Goal: Information Seeking & Learning: Learn about a topic

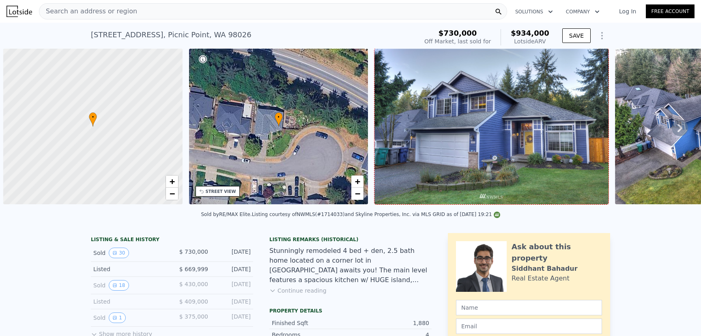
scroll to position [0, 3]
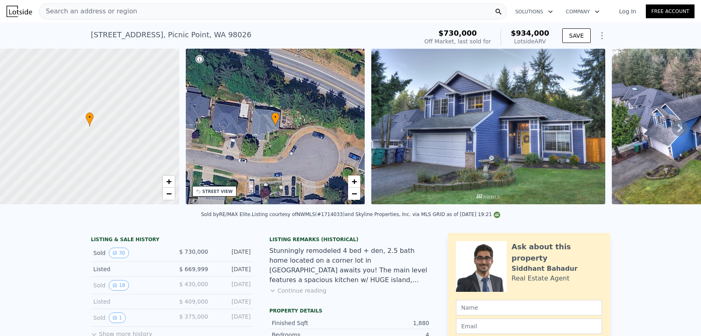
click at [678, 128] on icon at bounding box center [680, 128] width 5 height 8
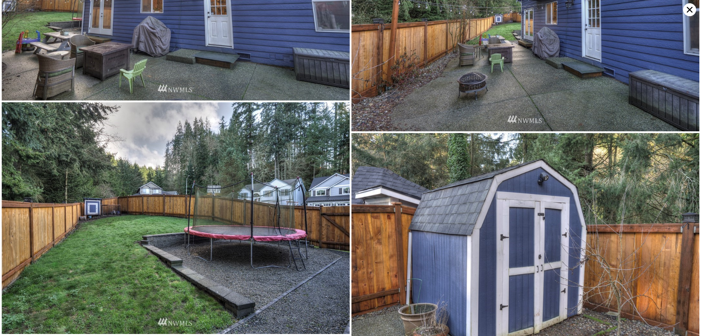
scroll to position [3789, 0]
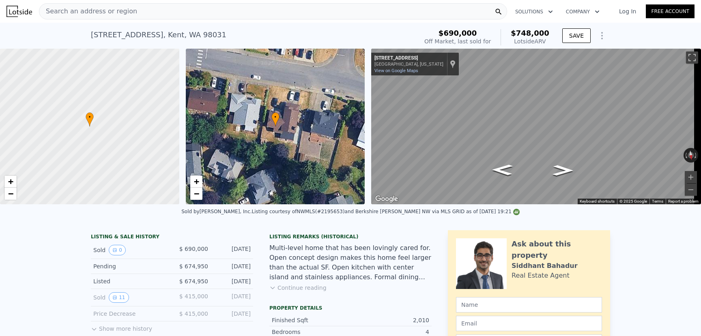
click at [134, 16] on div "Search an address or region" at bounding box center [273, 11] width 468 height 16
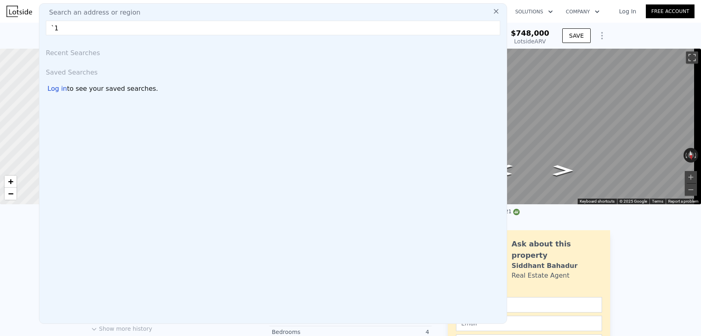
type input "`"
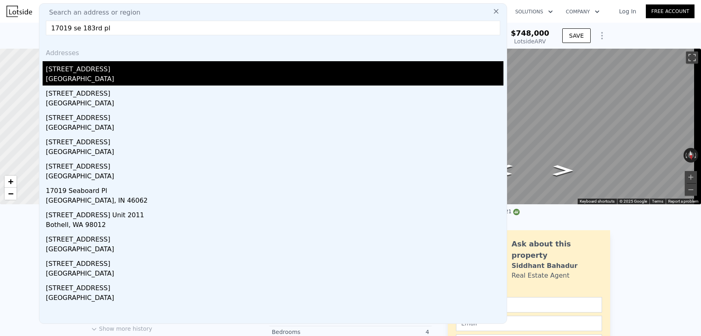
type input "17019 se 183rd pl"
click at [105, 64] on div "[STREET_ADDRESS]" at bounding box center [275, 67] width 458 height 13
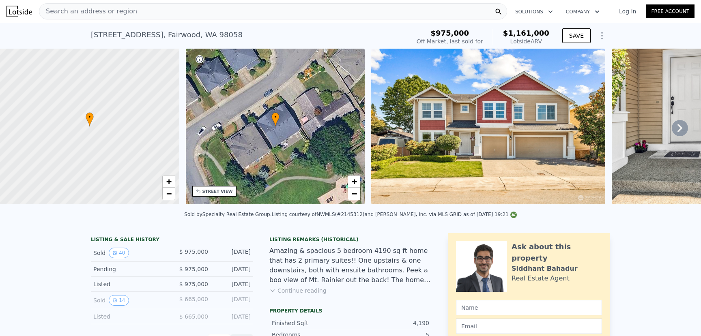
click at [672, 130] on icon at bounding box center [680, 128] width 16 height 16
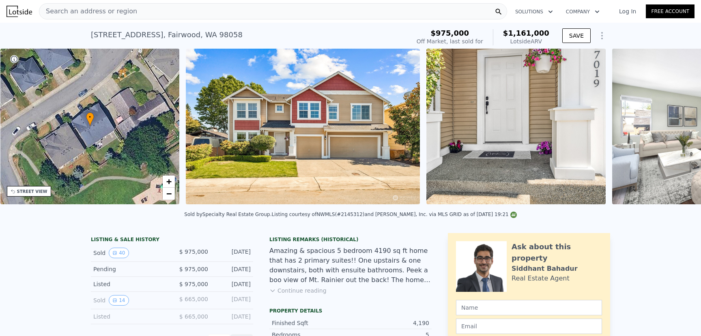
scroll to position [0, 189]
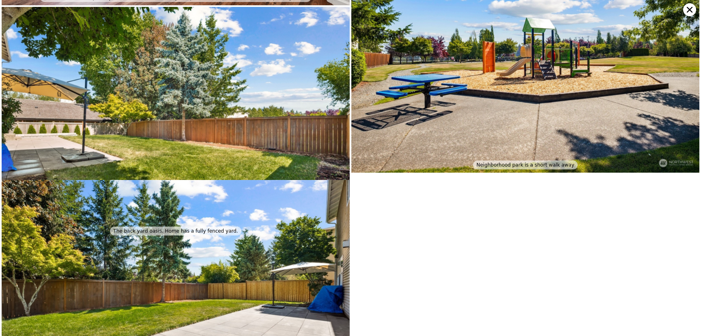
scroll to position [4571, 0]
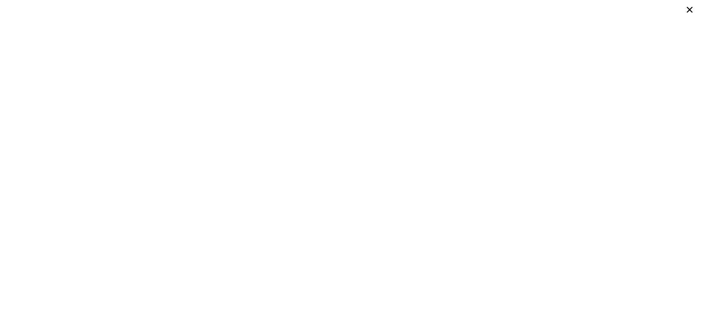
type input "3"
type input "4"
type input "1.75"
type input "3"
type input "1567"
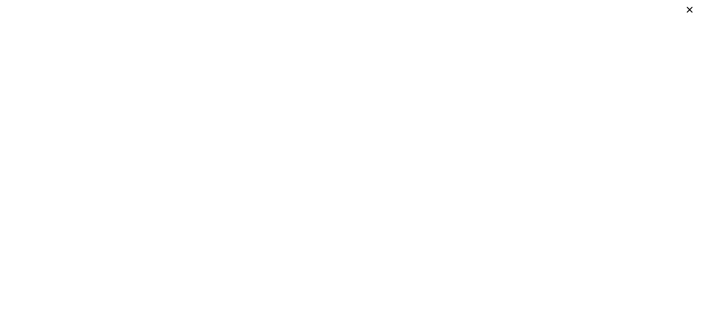
type input "2340"
type input "6902"
type input "10800"
type input "$ 748,000"
type input "5"
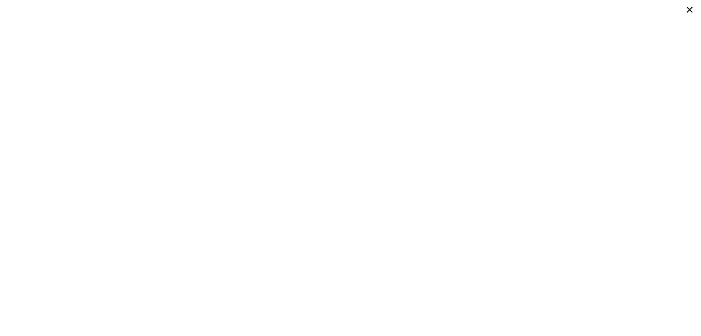
type input "-$ 41,732"
click at [689, 11] on icon at bounding box center [690, 10] width 6 height 6
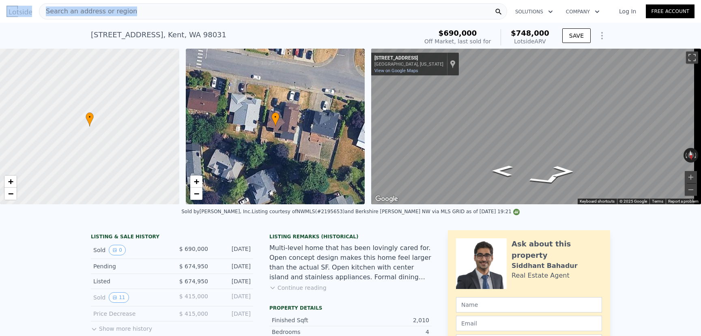
drag, startPoint x: 88, startPoint y: 22, endPoint x: 28, endPoint y: 16, distance: 60.7
click at [91, 26] on div "[STREET_ADDRESS] Sold [DATE] for $690k (~ARV $748k )" at bounding box center [253, 37] width 324 height 23
click at [130, 41] on div "[STREET_ADDRESS] Sold [DATE] for $690k (~ARV $748k )" at bounding box center [253, 37] width 324 height 23
click at [132, 39] on div "[STREET_ADDRESS]" at bounding box center [159, 34] width 136 height 11
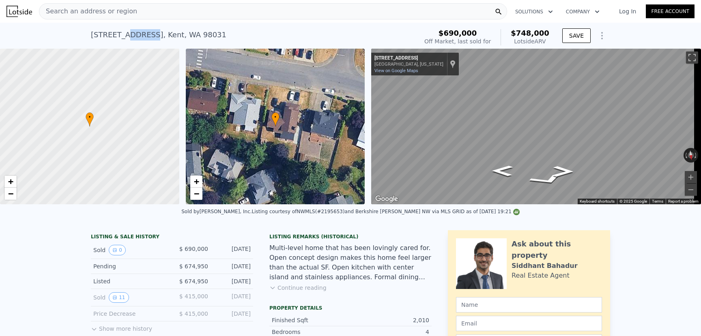
click at [132, 39] on div "[STREET_ADDRESS]" at bounding box center [159, 34] width 136 height 11
click at [147, 37] on div "[STREET_ADDRESS]" at bounding box center [159, 34] width 136 height 11
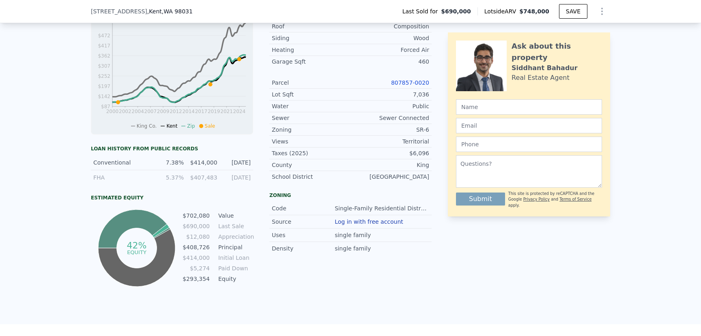
scroll to position [200, 0]
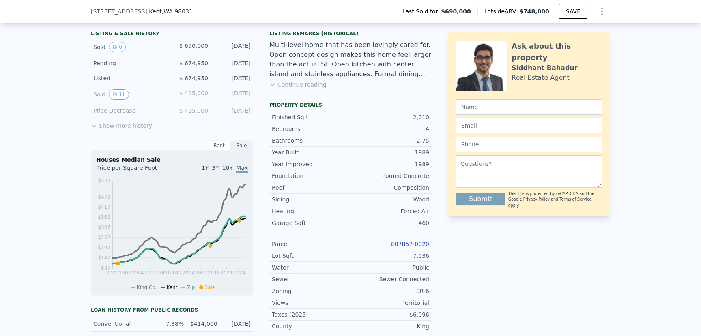
click at [162, 12] on span ", WA 98031" at bounding box center [177, 11] width 31 height 6
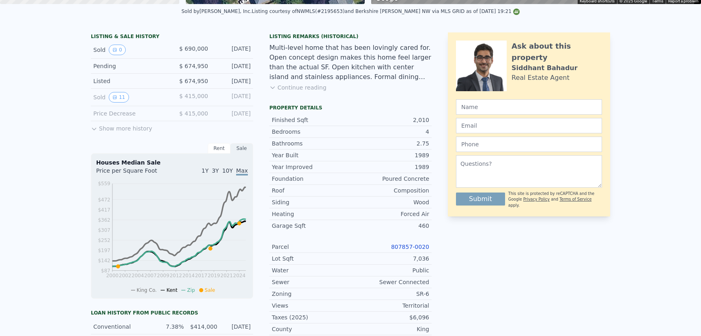
scroll to position [0, 0]
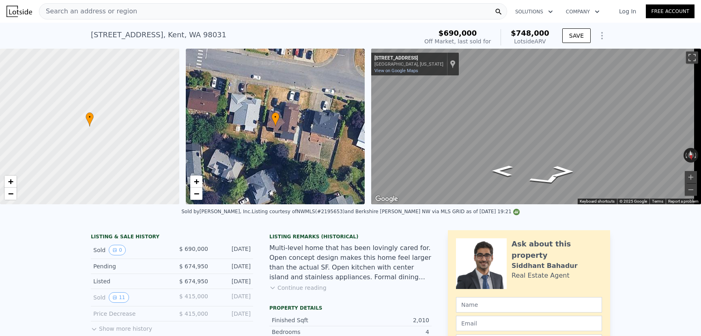
click at [164, 10] on div "Search an address or region" at bounding box center [273, 11] width 468 height 16
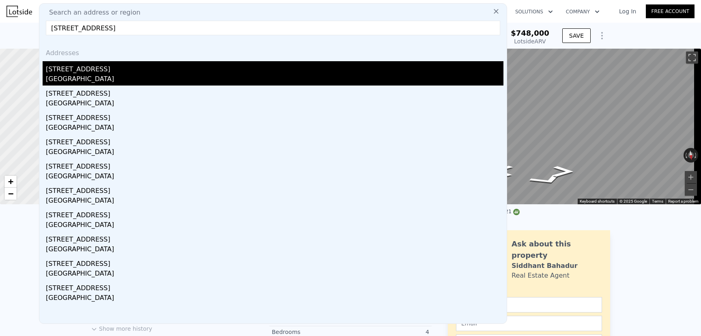
type input "[STREET_ADDRESS]"
click at [87, 69] on div "[STREET_ADDRESS]" at bounding box center [275, 67] width 458 height 13
